Goal: Contribute content: Contribute content

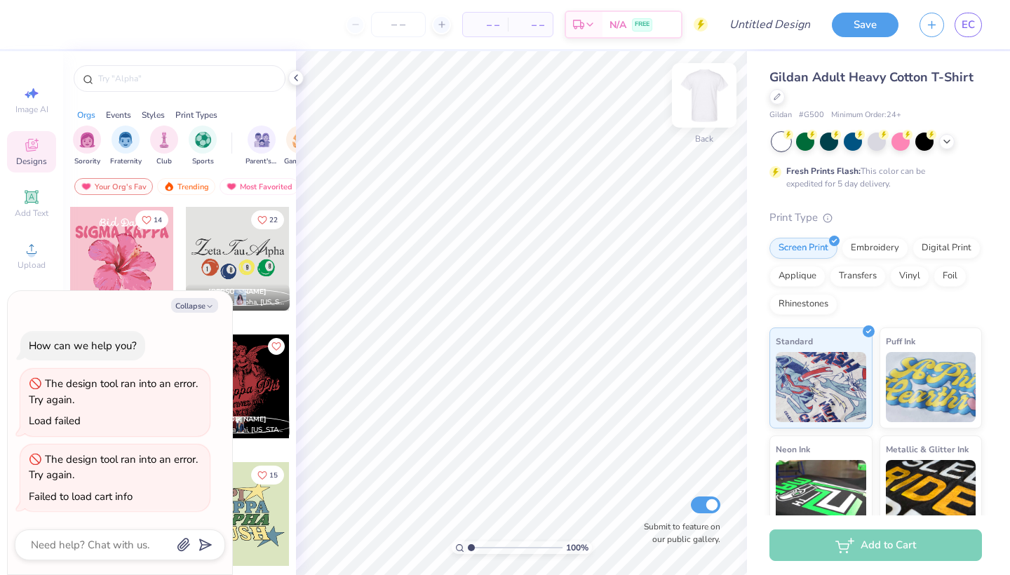
click at [712, 90] on img at bounding box center [704, 95] width 56 height 56
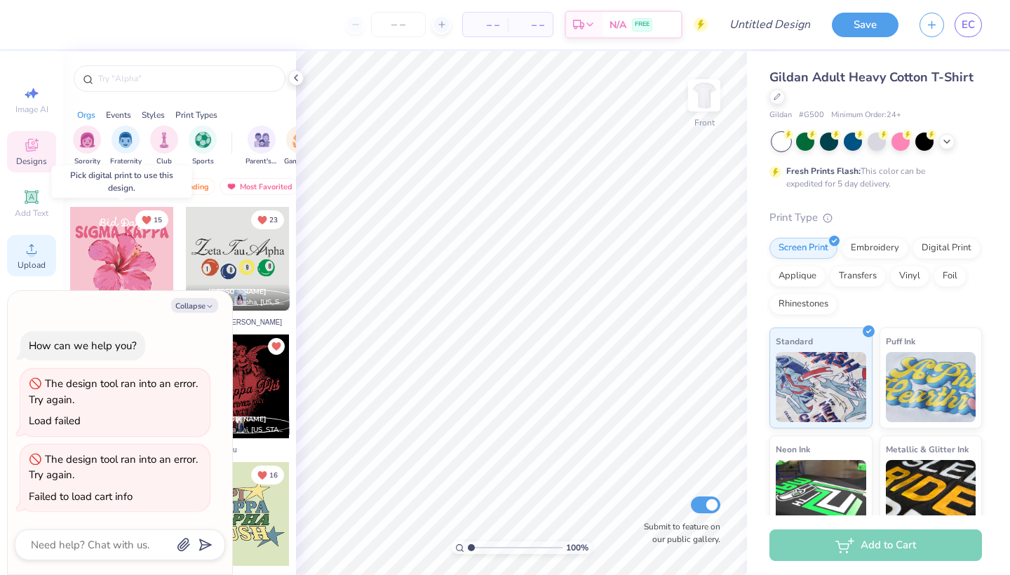
click at [41, 250] on div "Upload" at bounding box center [31, 255] width 49 height 41
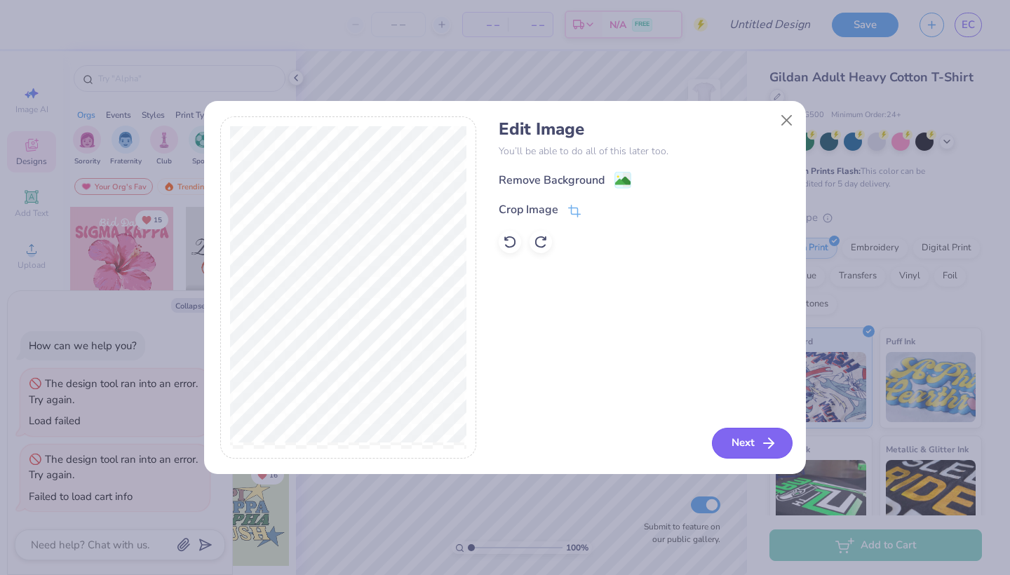
click at [752, 450] on button "Next" at bounding box center [752, 443] width 81 height 31
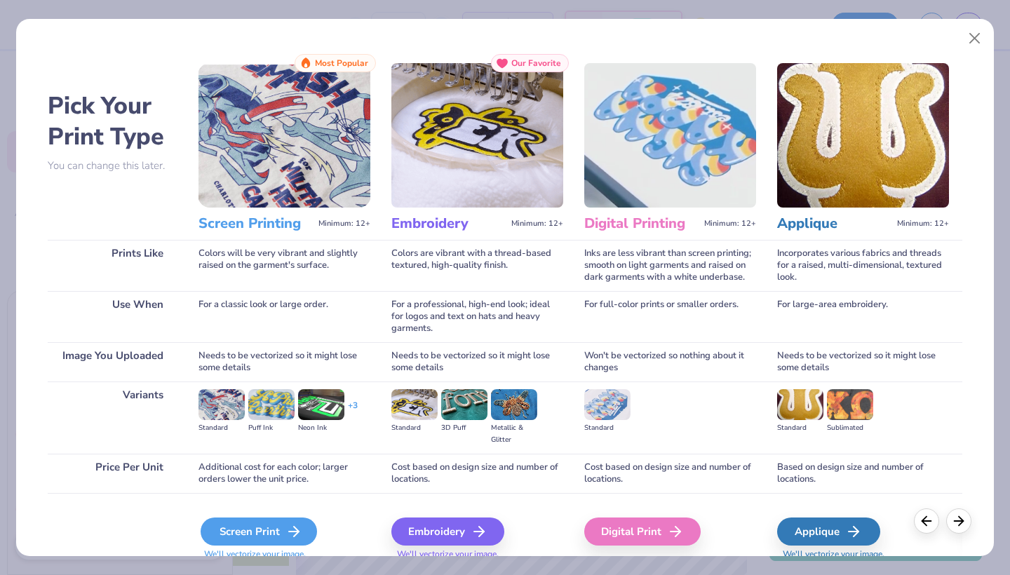
click at [261, 521] on div "Screen Print" at bounding box center [259, 532] width 116 height 28
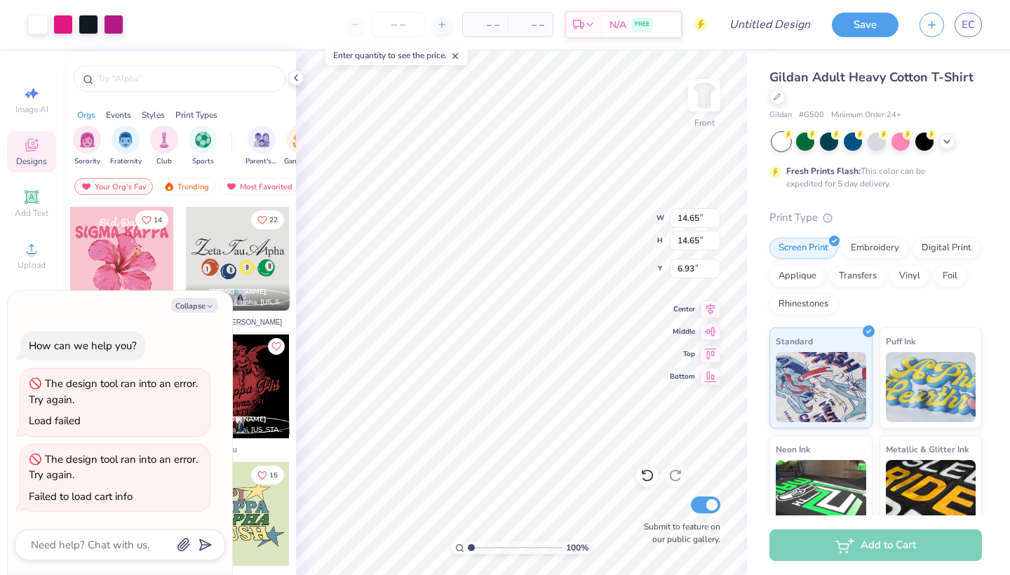
type textarea "x"
type input "9.34"
type input "12.24"
type textarea "x"
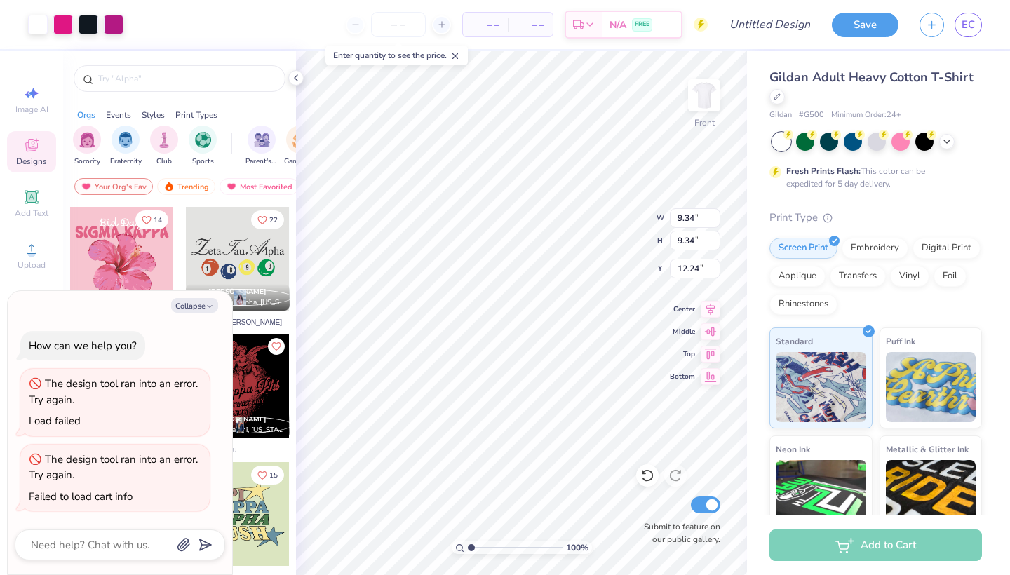
type input "9.38"
type input "12.21"
type textarea "x"
type input "5.68"
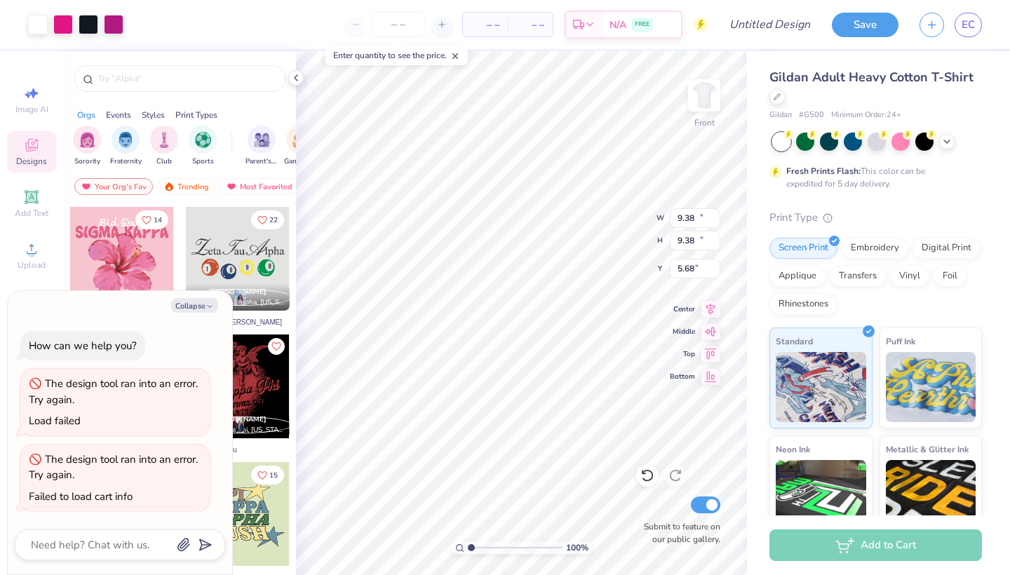
type textarea "x"
type input "10.79"
type input "5.67"
type textarea "x"
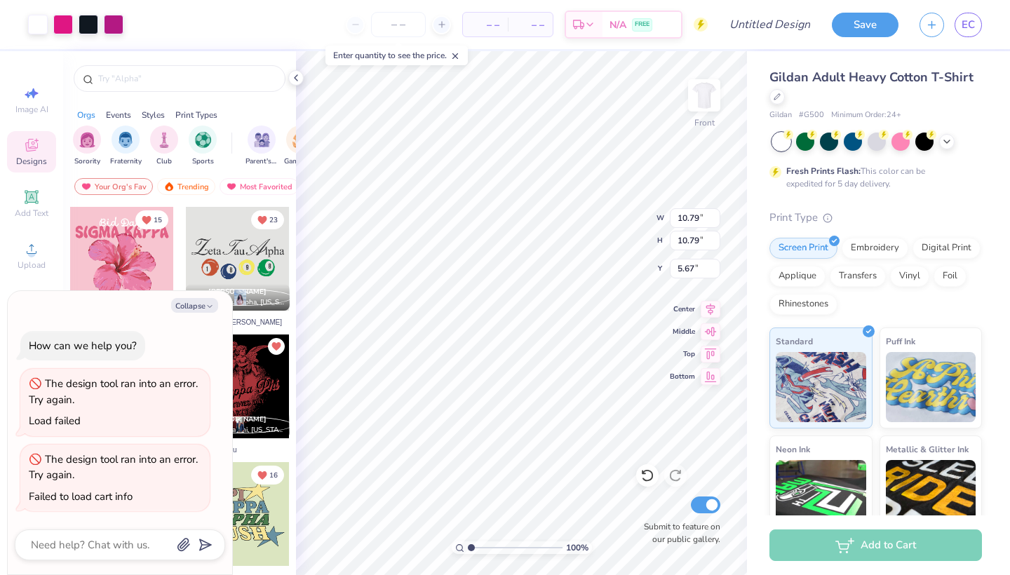
type input "12.05"
type textarea "x"
type input "5.97"
click at [184, 309] on button "Collapse" at bounding box center [194, 305] width 47 height 15
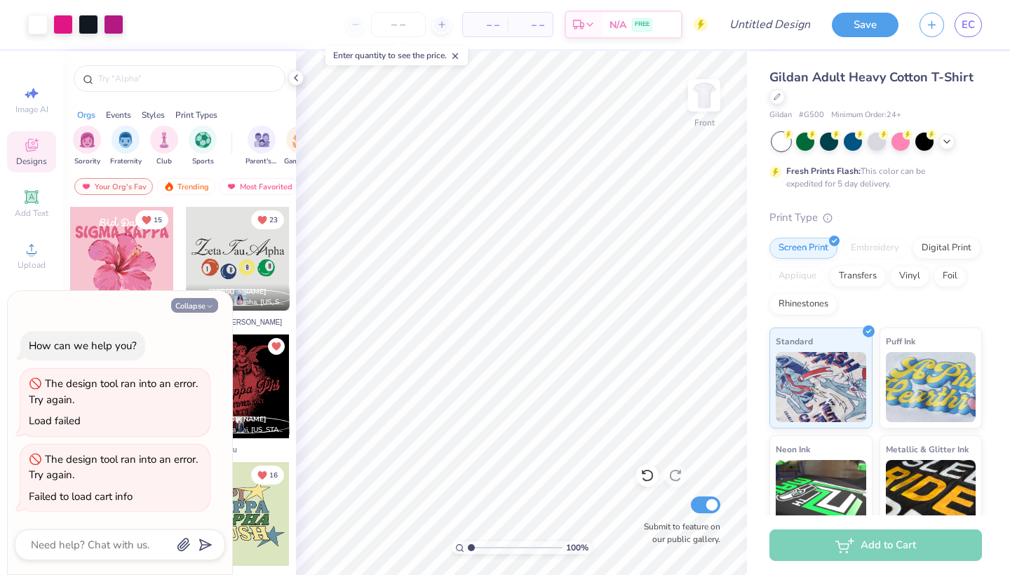
type textarea "x"
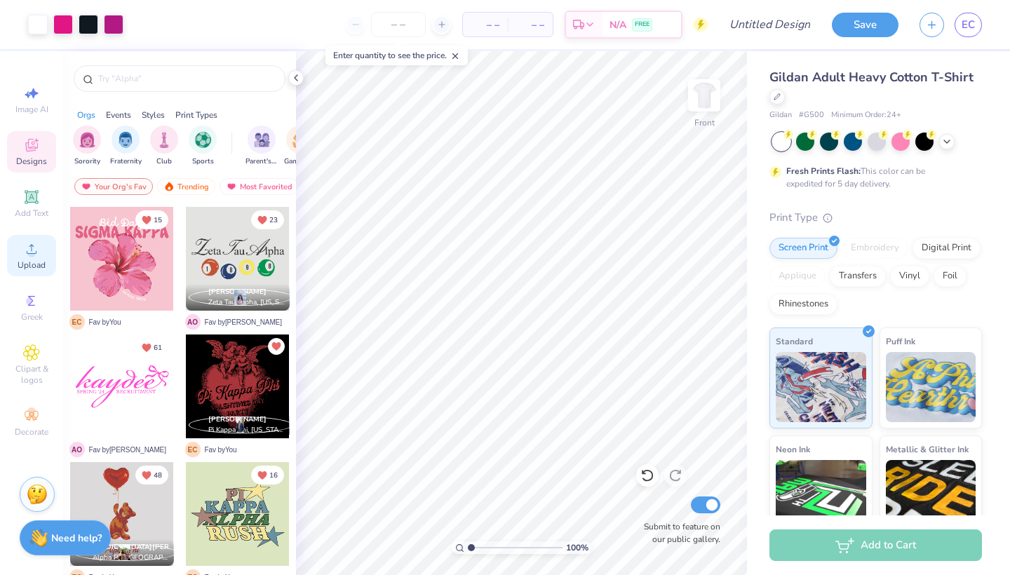
click at [42, 248] on div "Upload" at bounding box center [31, 255] width 49 height 41
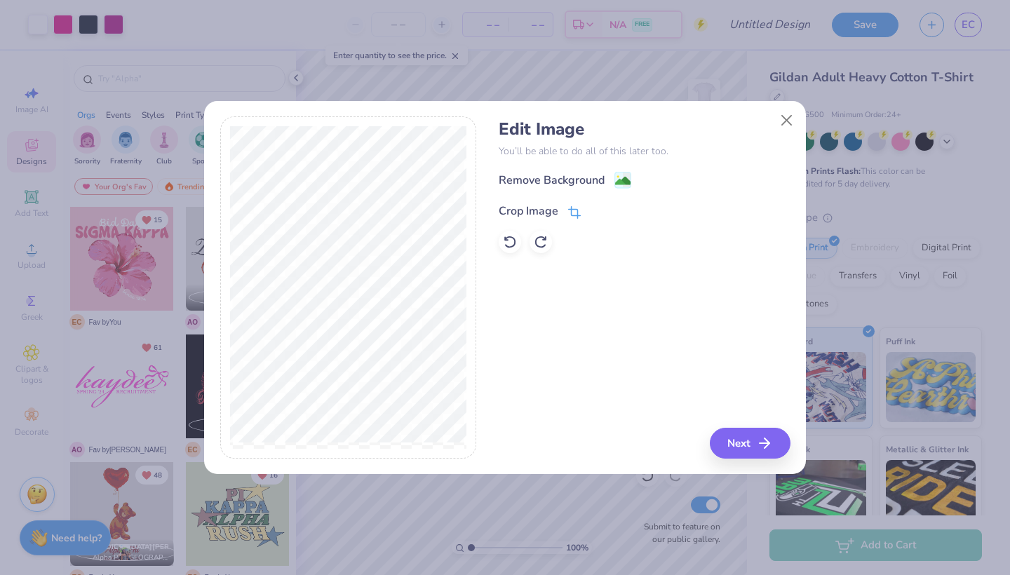
click at [572, 211] on icon at bounding box center [574, 212] width 13 height 13
click at [598, 215] on button at bounding box center [597, 210] width 15 height 15
click at [734, 459] on div "Edit Image You’ll be able to do all of this later too. Remove Background Crop I…" at bounding box center [505, 295] width 602 height 358
click at [733, 438] on button "Next" at bounding box center [752, 443] width 81 height 31
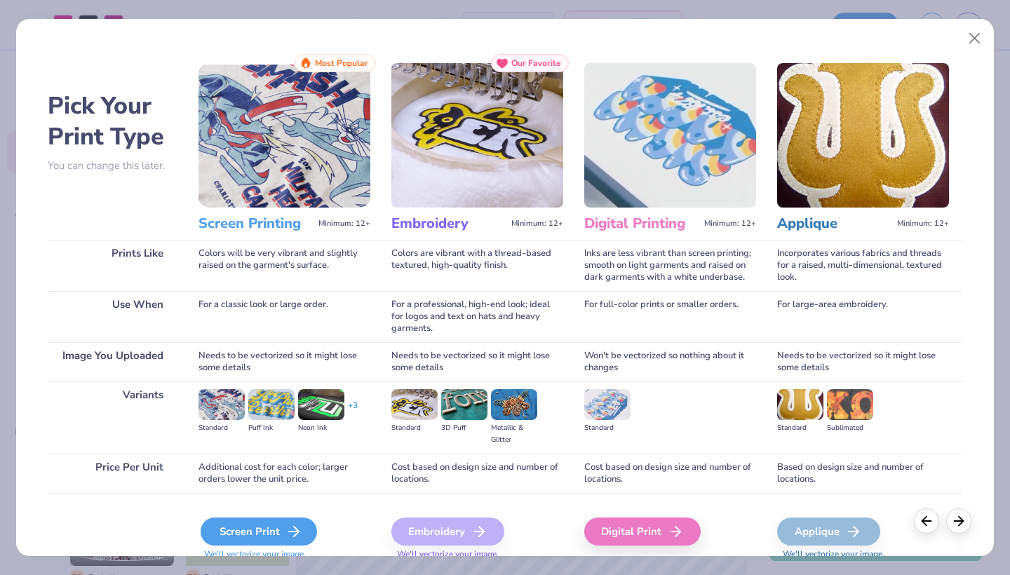
click at [295, 528] on polyline at bounding box center [296, 532] width 5 height 10
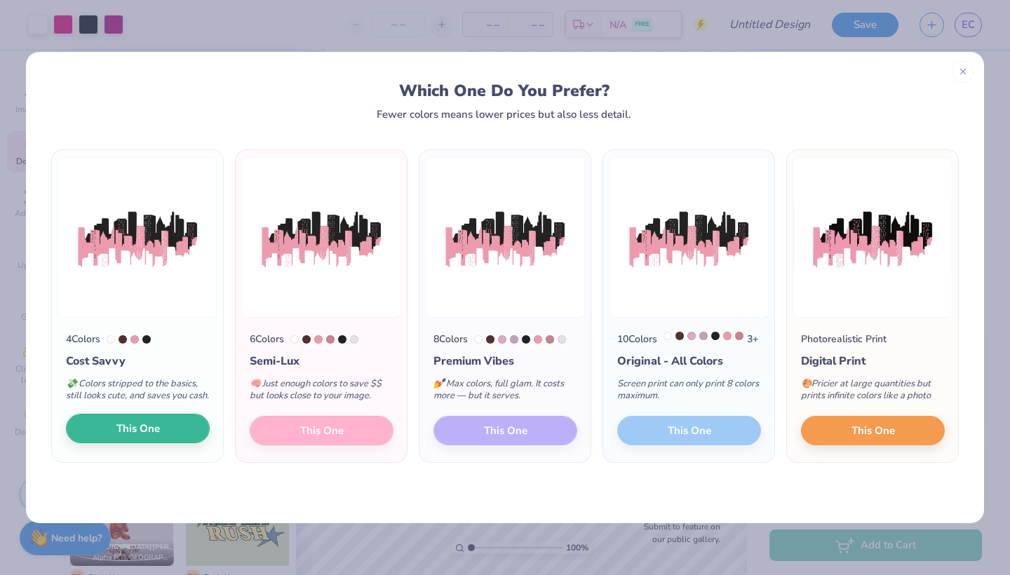
click at [187, 443] on button "This One" at bounding box center [138, 428] width 144 height 29
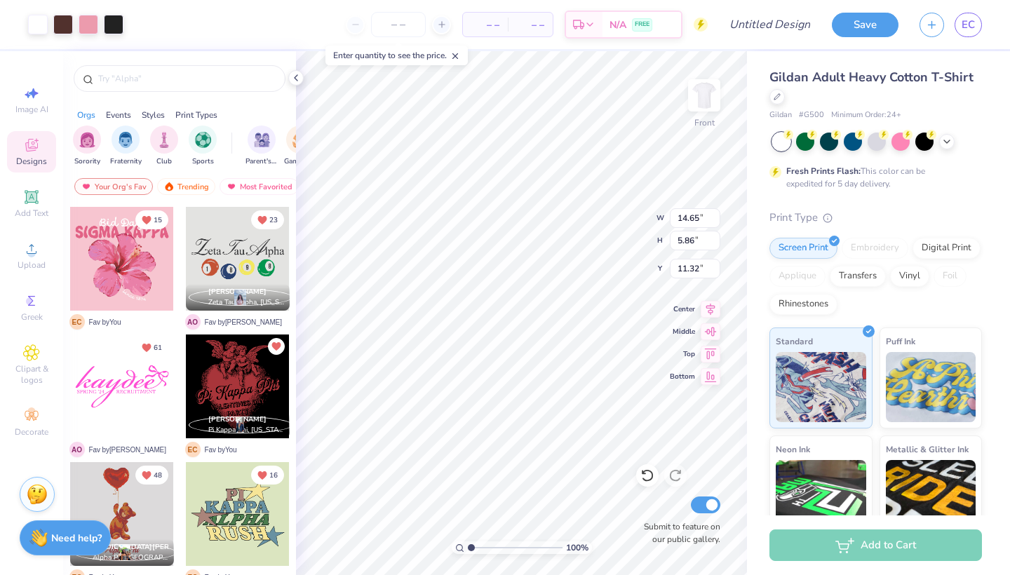
type input "12.05"
type input "5.97"
click at [34, 266] on span "Upload" at bounding box center [32, 264] width 28 height 11
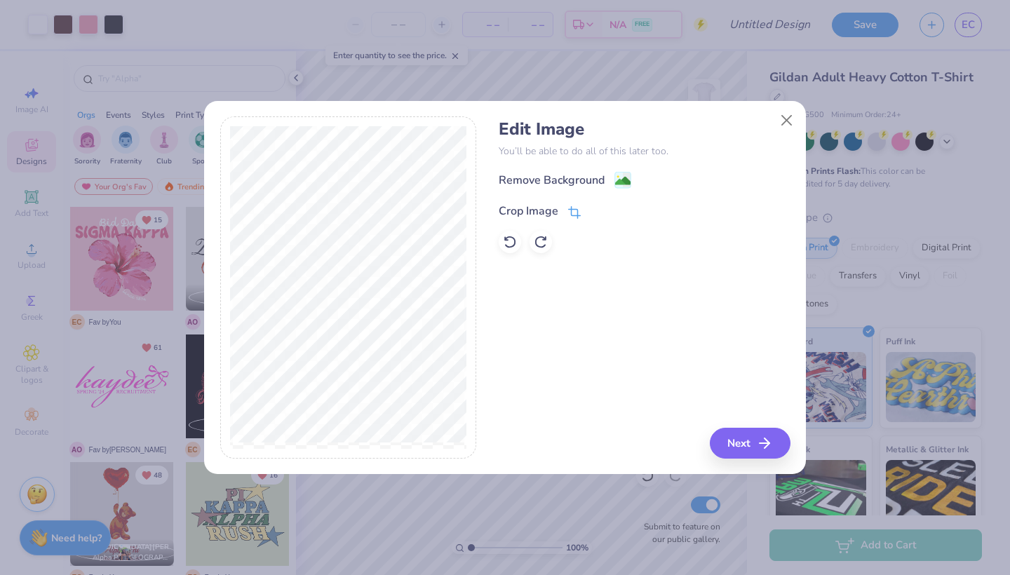
click at [580, 212] on icon at bounding box center [574, 212] width 13 height 13
click at [598, 206] on icon at bounding box center [598, 209] width 8 height 8
click at [513, 241] on icon at bounding box center [510, 242] width 14 height 14
click at [553, 240] on div at bounding box center [644, 242] width 291 height 22
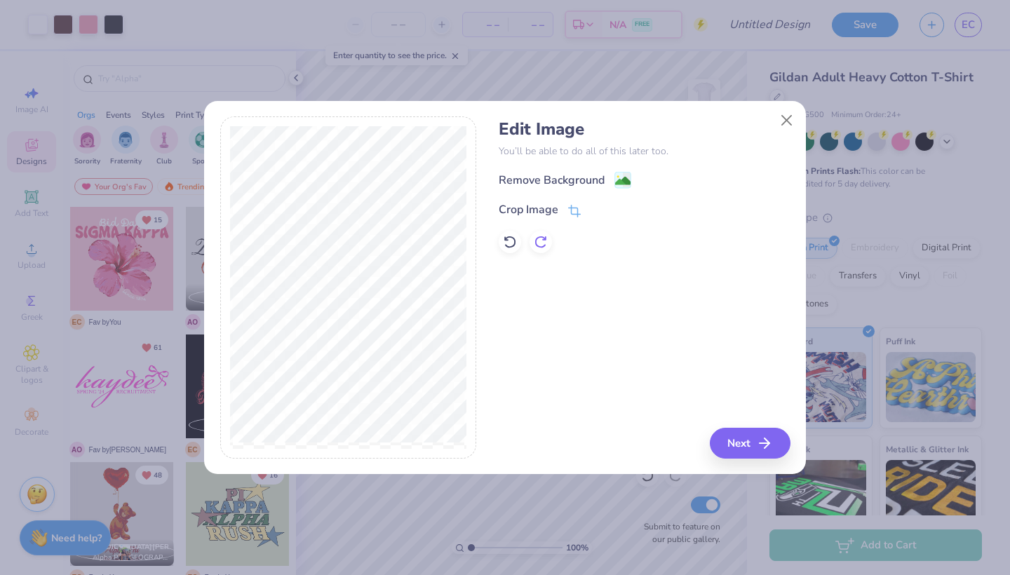
click at [538, 241] on icon at bounding box center [541, 242] width 14 height 14
click at [751, 449] on button "Next" at bounding box center [752, 443] width 81 height 31
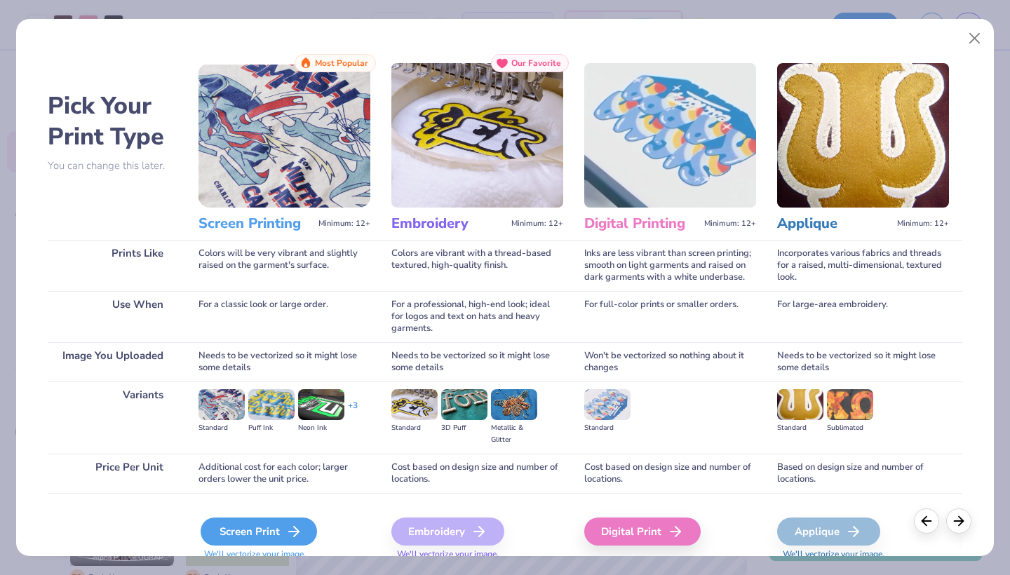
click at [274, 525] on div "Screen Print" at bounding box center [259, 532] width 116 height 28
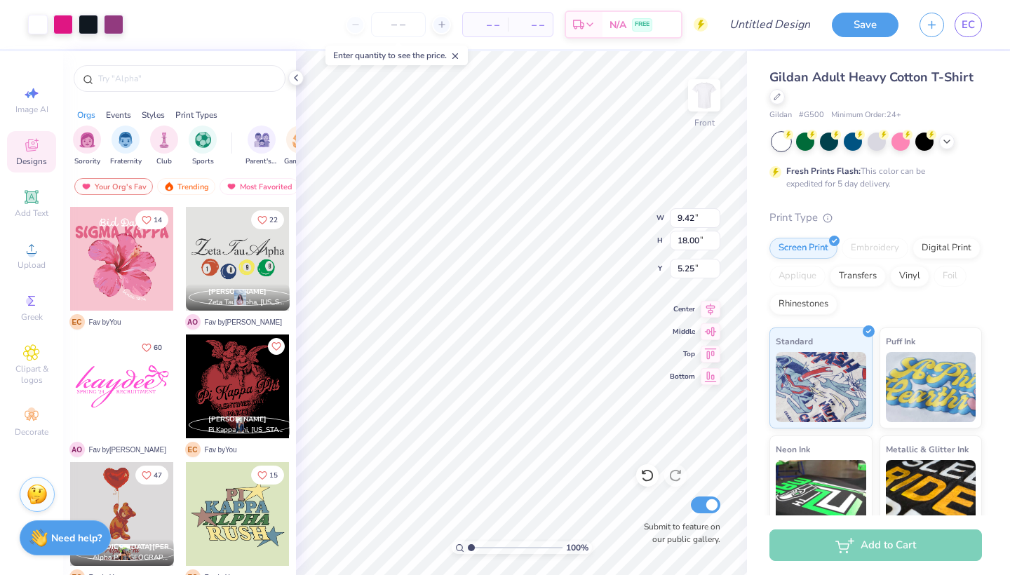
type input "4.78"
type input "9.13"
type input "14.12"
type input "9.26"
type input "5.04"
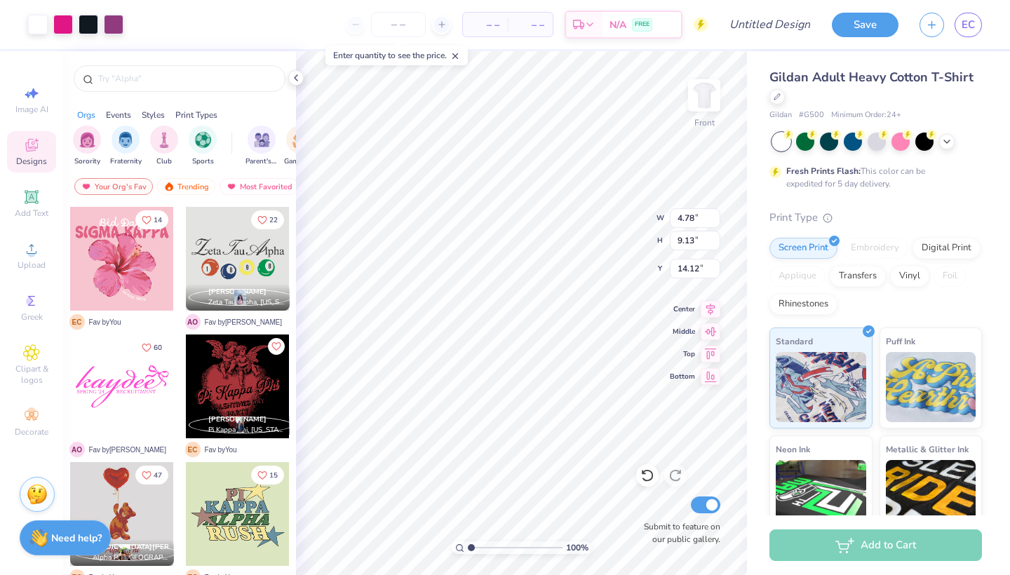
type input "16.16"
type input "14.65"
type input "5.86"
type input "5.30"
type input "9.26"
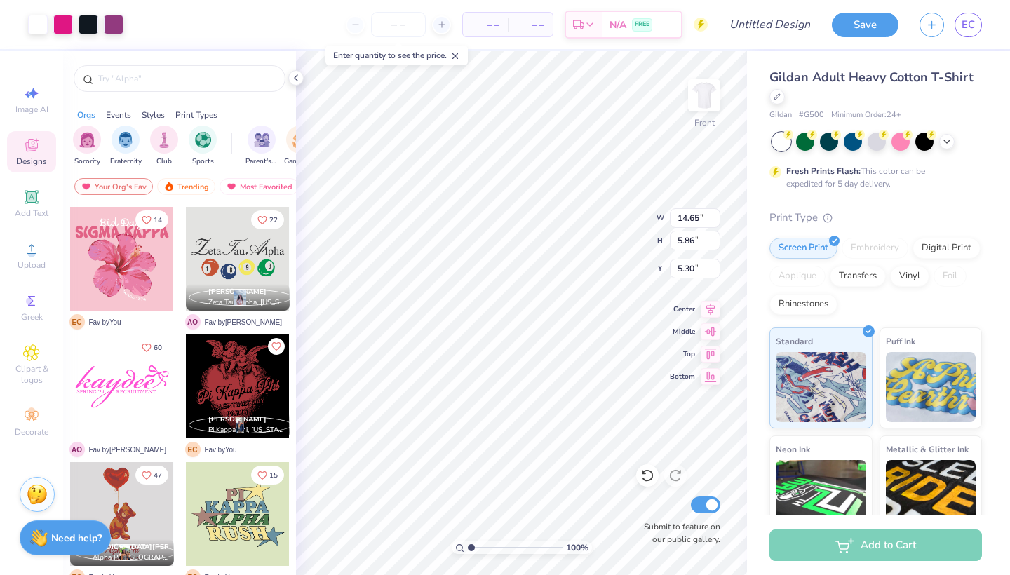
type input "5.04"
type input "11.73"
type input "9.30"
type input "5.05"
type input "9.19"
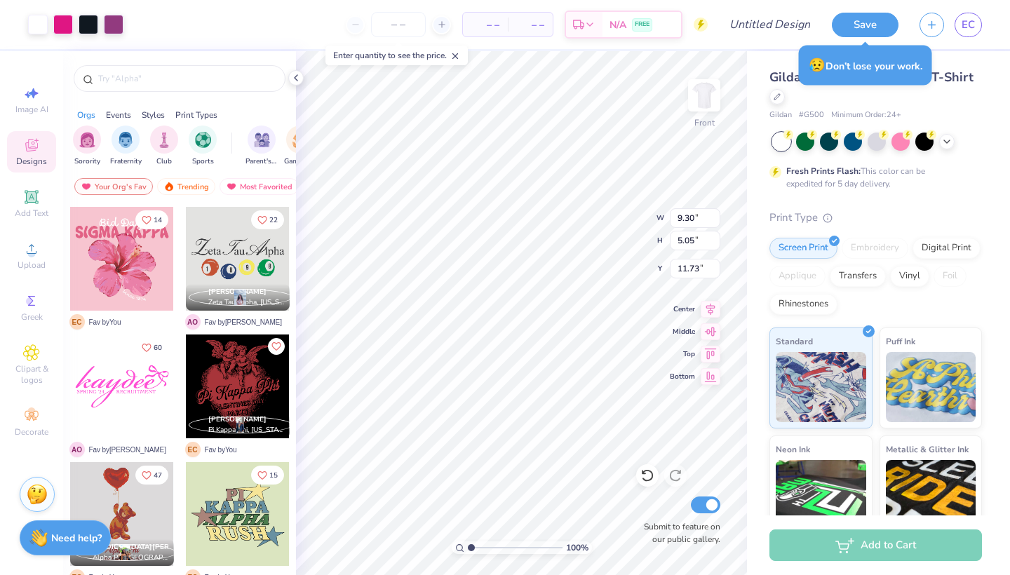
type input "4.84"
type input "11.84"
type input "10.95"
type input "5.77"
type input "10.92"
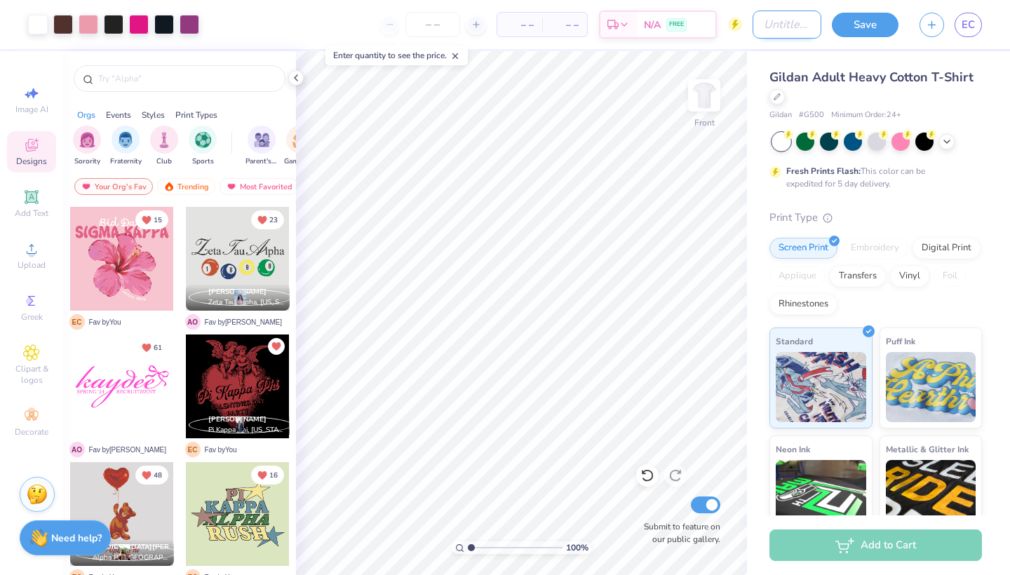
click at [776, 27] on input "Design Title" at bounding box center [786, 25] width 69 height 28
type input "dp sac"
click at [872, 23] on button "Save" at bounding box center [865, 23] width 67 height 25
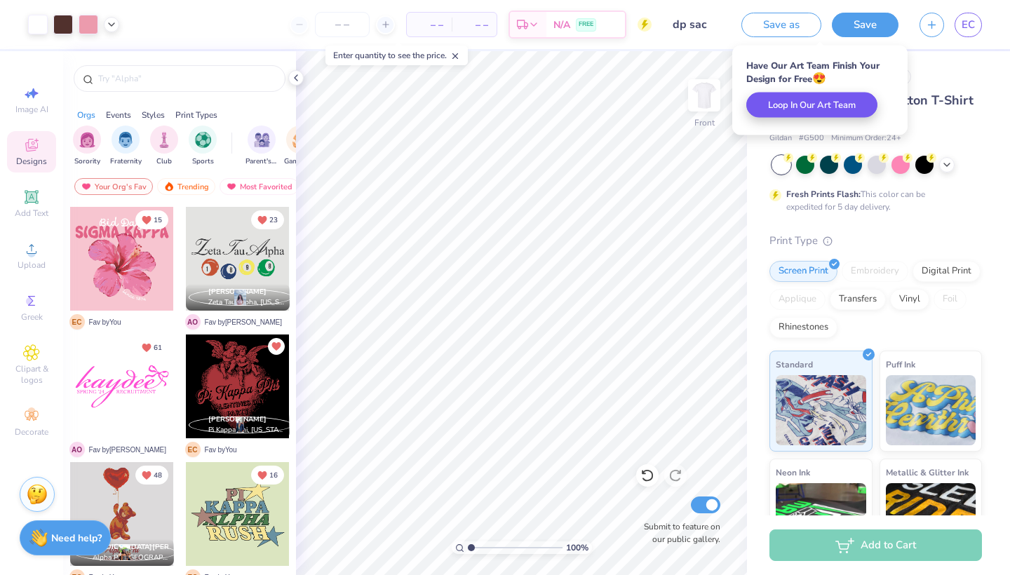
click at [828, 104] on button "Loop In Our Art Team" at bounding box center [811, 105] width 131 height 25
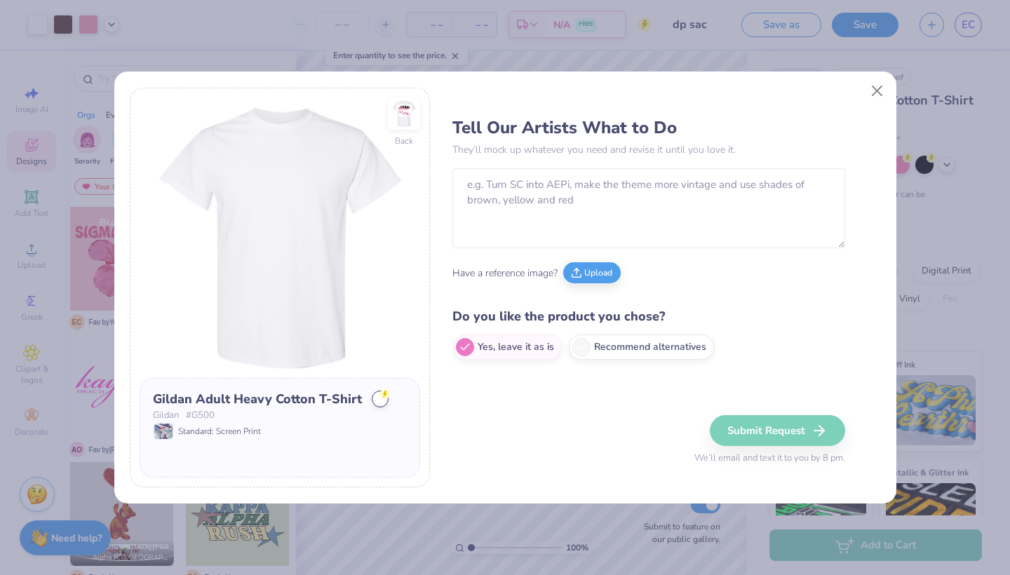
click at [579, 156] on p "They’ll mock up whatever you need and revise it until you love it." at bounding box center [648, 149] width 393 height 15
click at [543, 202] on textarea at bounding box center [648, 208] width 393 height 80
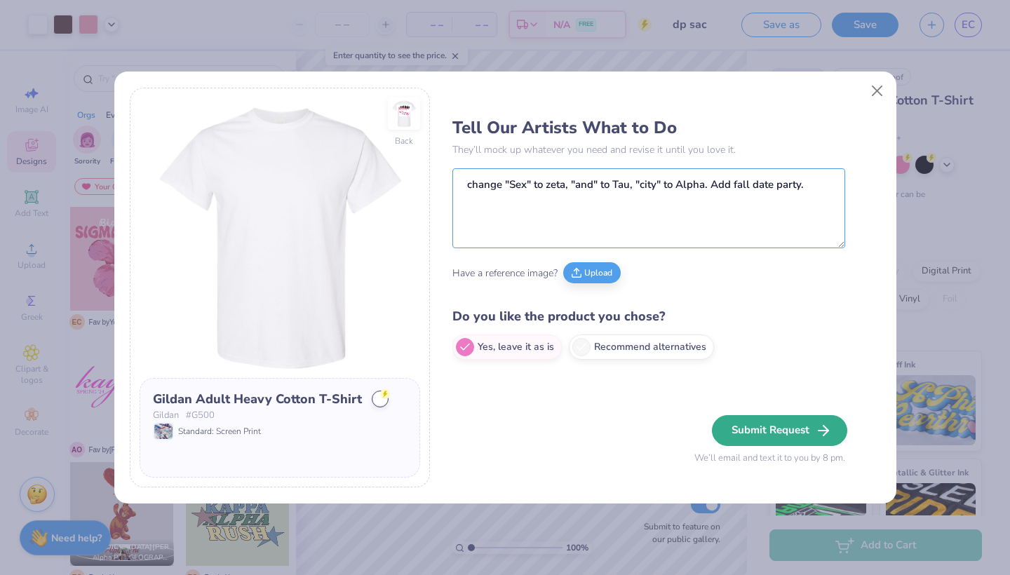
type textarea "change "Sex" to zeta, "and" to Tau, "city" to Alpha. Add fall date party."
click at [811, 431] on button "Submit Request" at bounding box center [779, 430] width 135 height 31
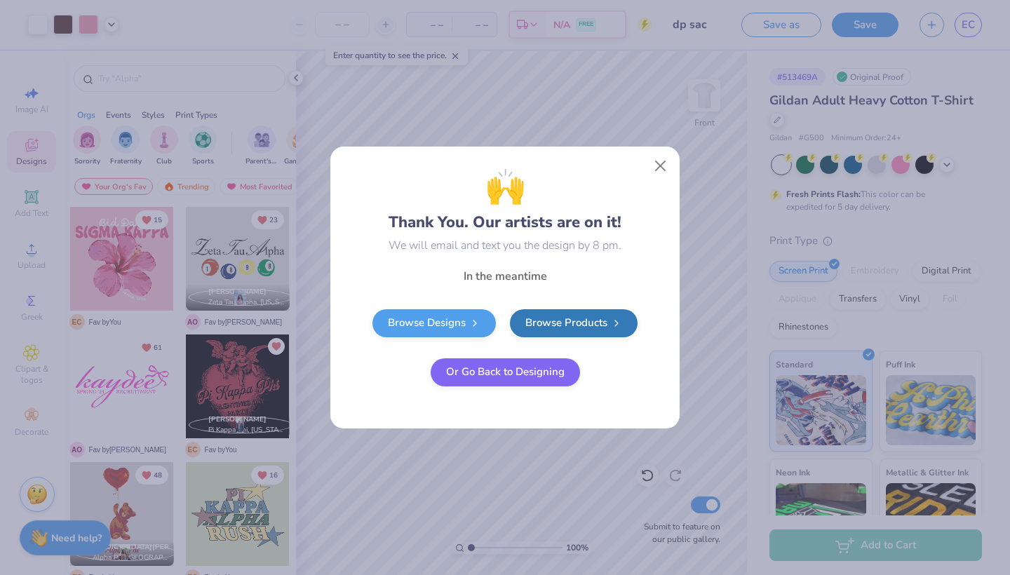
click at [477, 369] on button "Or Go Back to Designing" at bounding box center [505, 372] width 149 height 28
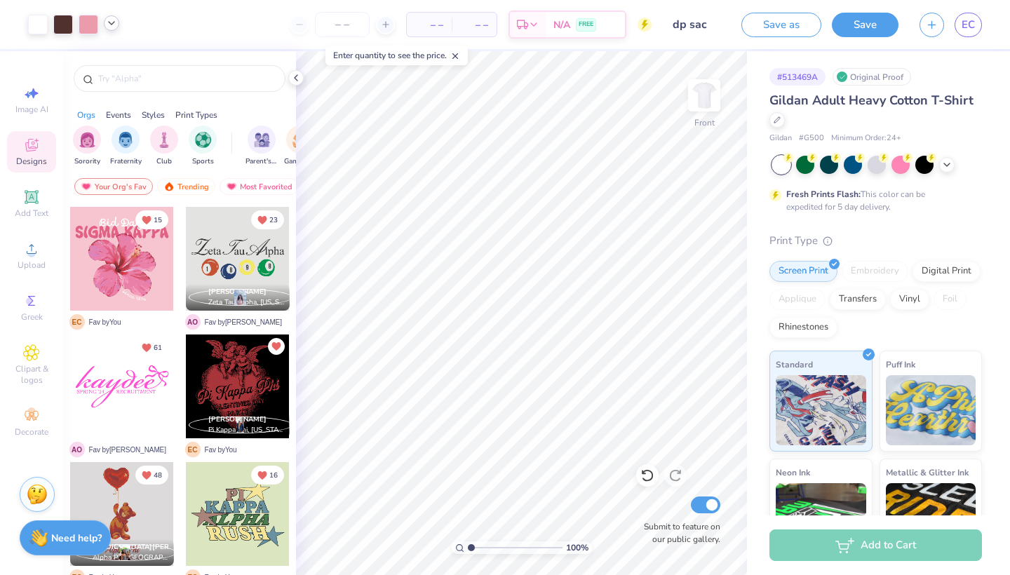
click at [116, 26] on icon at bounding box center [111, 23] width 11 height 11
click at [91, 27] on div at bounding box center [89, 23] width 20 height 20
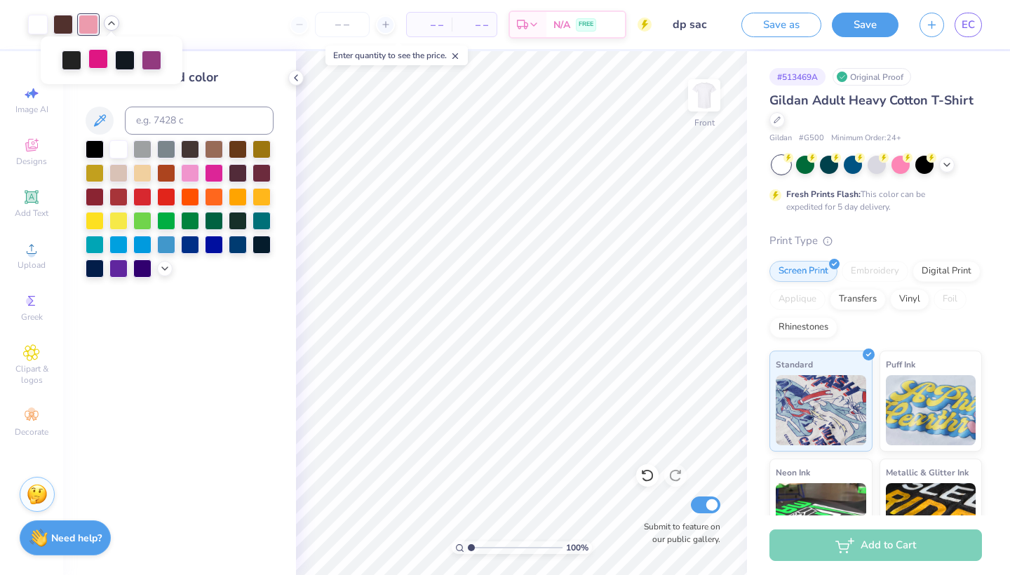
click at [101, 61] on div at bounding box center [98, 59] width 20 height 20
click at [90, 20] on div at bounding box center [89, 23] width 20 height 20
click at [214, 177] on div at bounding box center [214, 172] width 18 height 18
click at [163, 265] on icon at bounding box center [164, 267] width 11 height 11
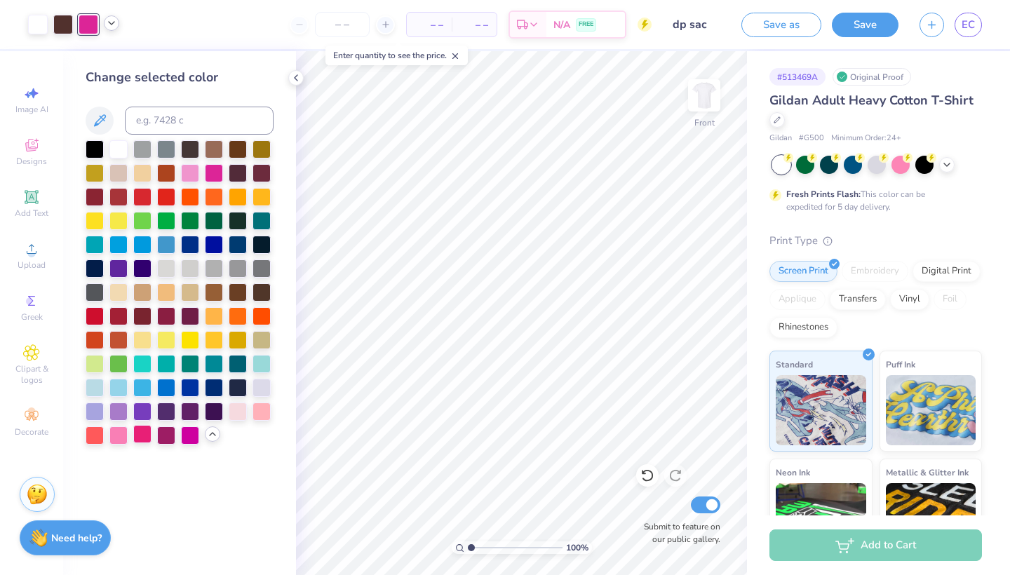
click at [144, 439] on div at bounding box center [142, 434] width 18 height 18
click at [114, 24] on icon at bounding box center [111, 23] width 11 height 11
click at [150, 60] on div at bounding box center [152, 60] width 20 height 20
click at [104, 61] on div at bounding box center [98, 60] width 20 height 20
click at [190, 121] on input at bounding box center [199, 121] width 149 height 28
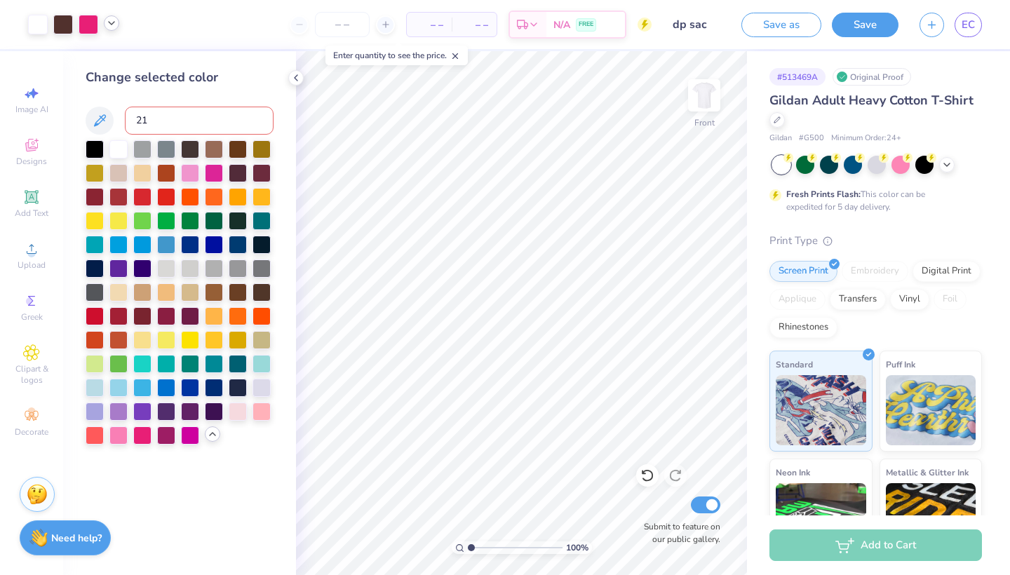
type input "219"
click at [112, 27] on icon at bounding box center [111, 23] width 11 height 11
click at [92, 20] on div at bounding box center [89, 23] width 20 height 20
click at [103, 62] on div at bounding box center [98, 60] width 20 height 20
click at [185, 174] on div at bounding box center [190, 172] width 18 height 18
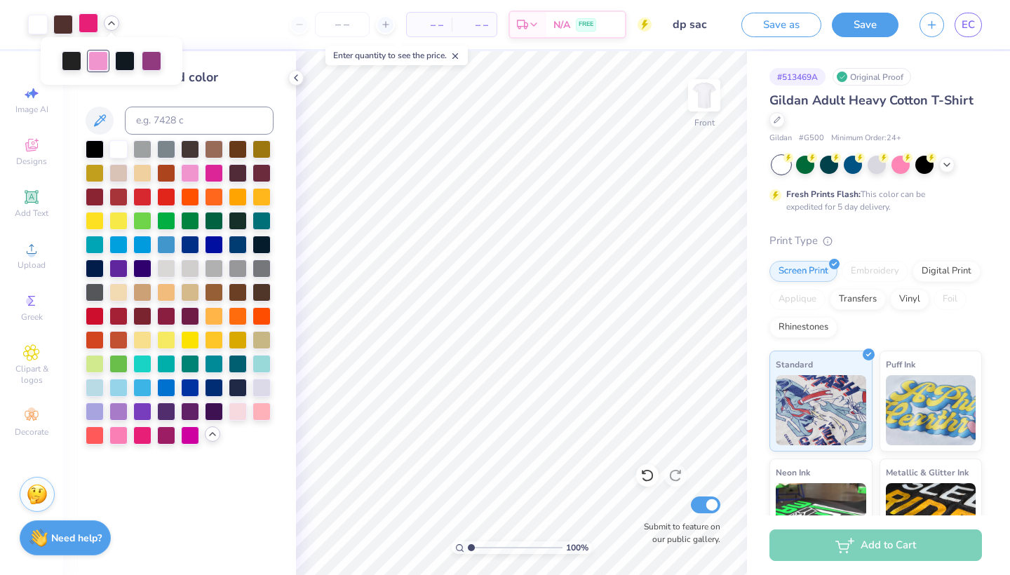
click at [86, 29] on div at bounding box center [89, 23] width 20 height 20
click at [192, 172] on div at bounding box center [190, 172] width 18 height 18
click at [123, 61] on div at bounding box center [125, 60] width 20 height 20
click at [187, 178] on div at bounding box center [190, 172] width 18 height 18
click at [93, 60] on div at bounding box center [98, 60] width 20 height 20
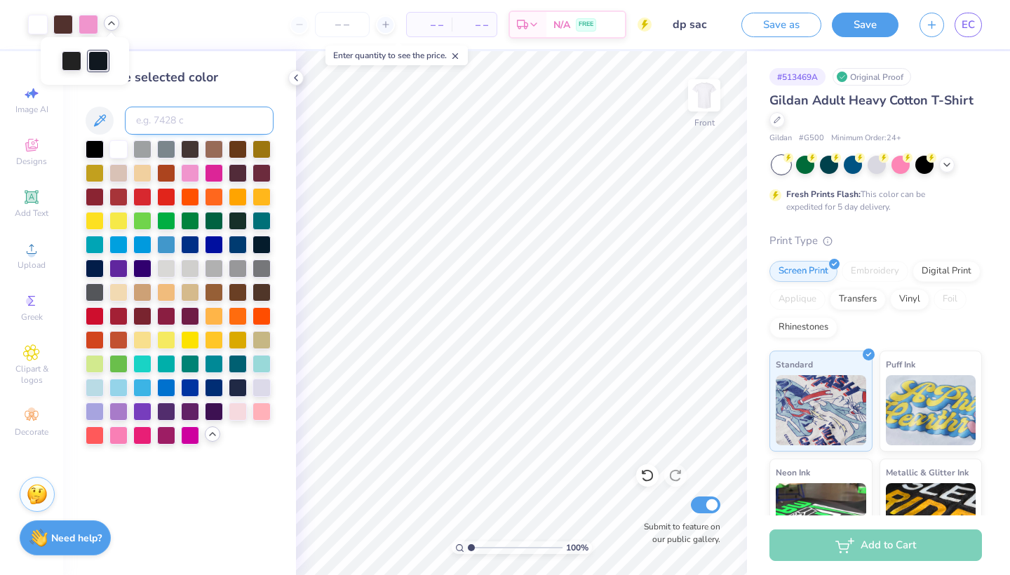
click at [177, 114] on input at bounding box center [199, 121] width 149 height 28
type input "neutral black"
click at [102, 29] on div at bounding box center [73, 25] width 91 height 20
click at [114, 23] on icon at bounding box center [111, 23] width 11 height 11
click at [61, 19] on div at bounding box center [63, 23] width 20 height 20
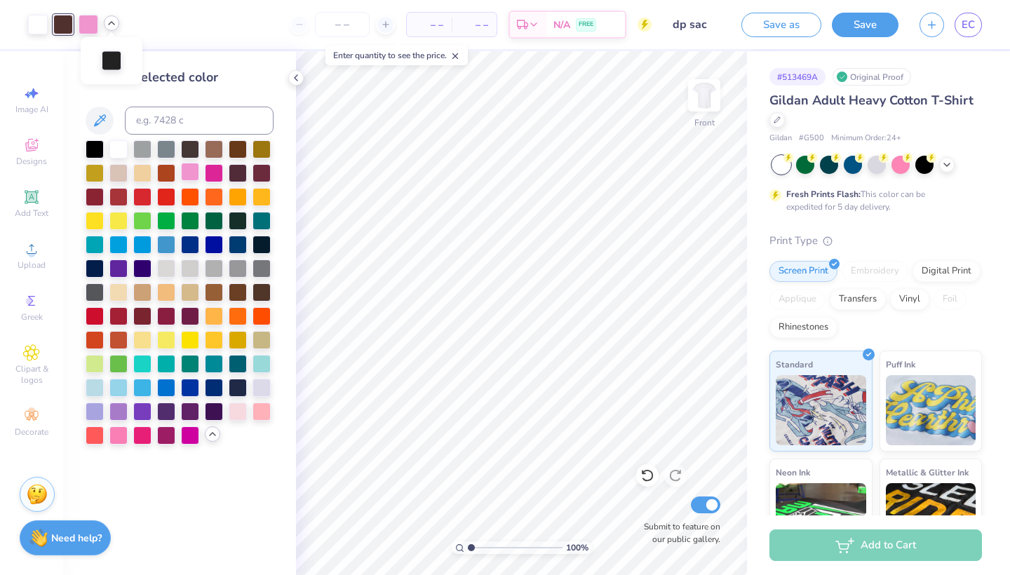
click at [189, 177] on div at bounding box center [190, 172] width 18 height 18
click at [297, 81] on icon at bounding box center [295, 77] width 11 height 11
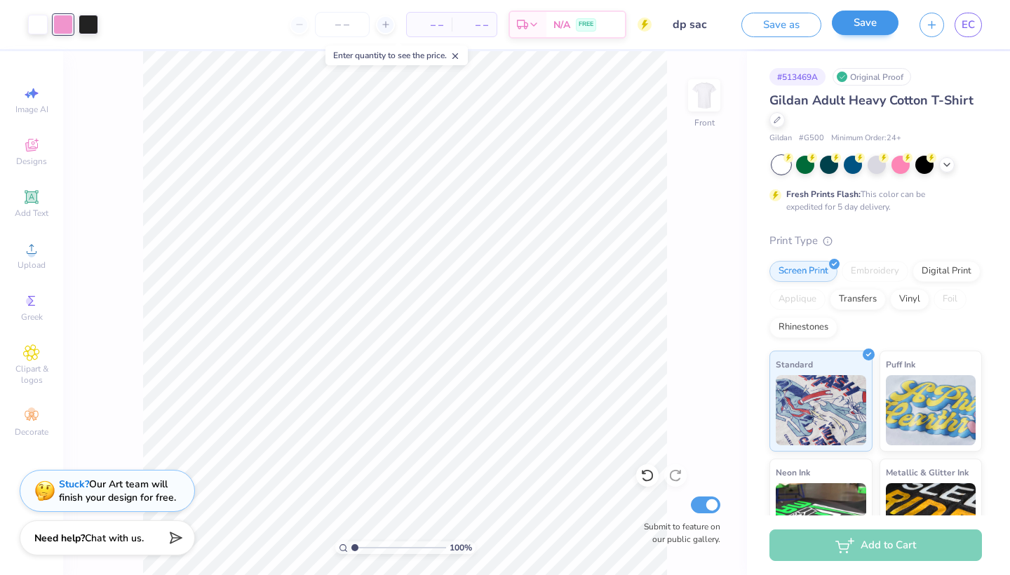
click at [878, 32] on button "Save" at bounding box center [865, 23] width 67 height 25
